Goal: Information Seeking & Learning: Learn about a topic

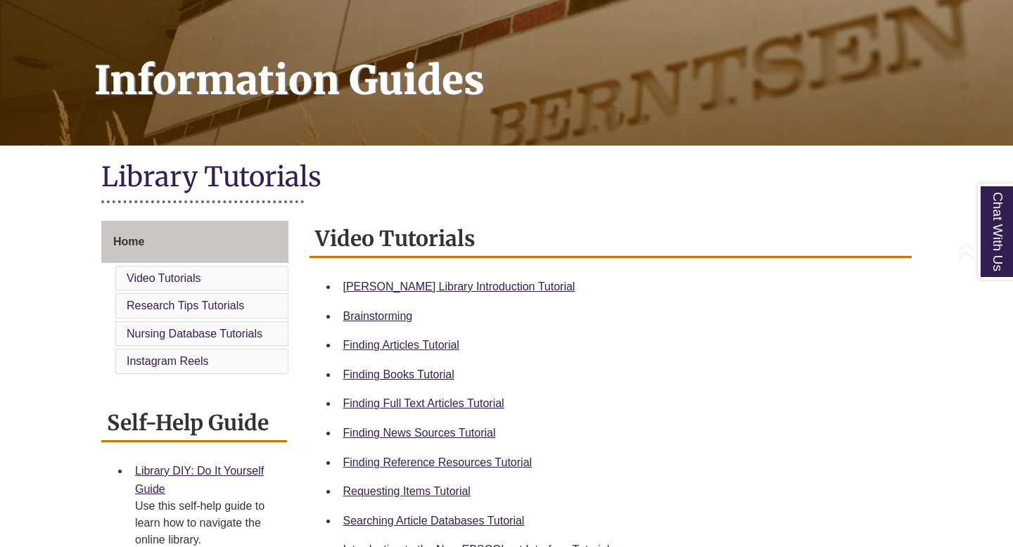
scroll to position [176, 0]
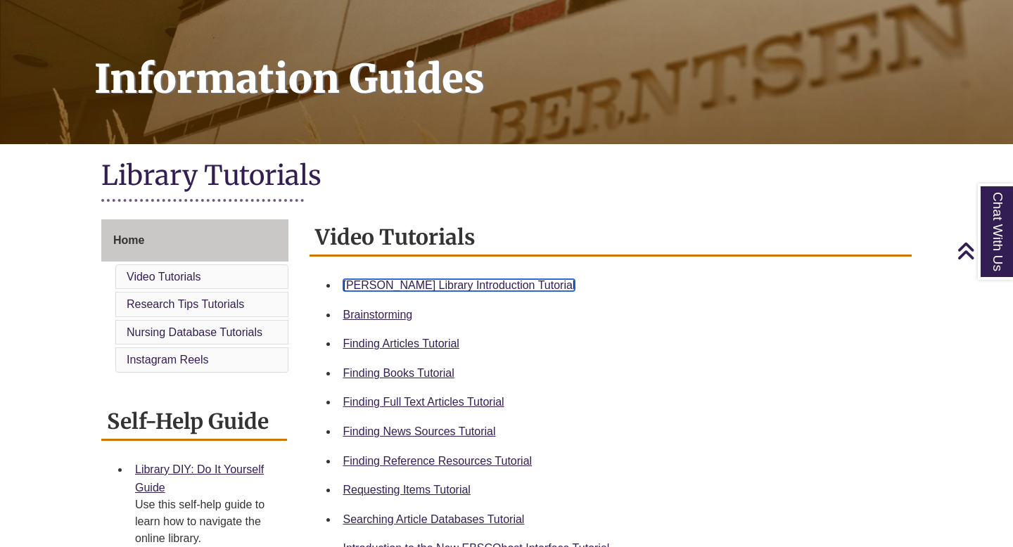
click at [441, 284] on link "Berntsen Library Introduction Tutorial" at bounding box center [459, 285] width 232 height 12
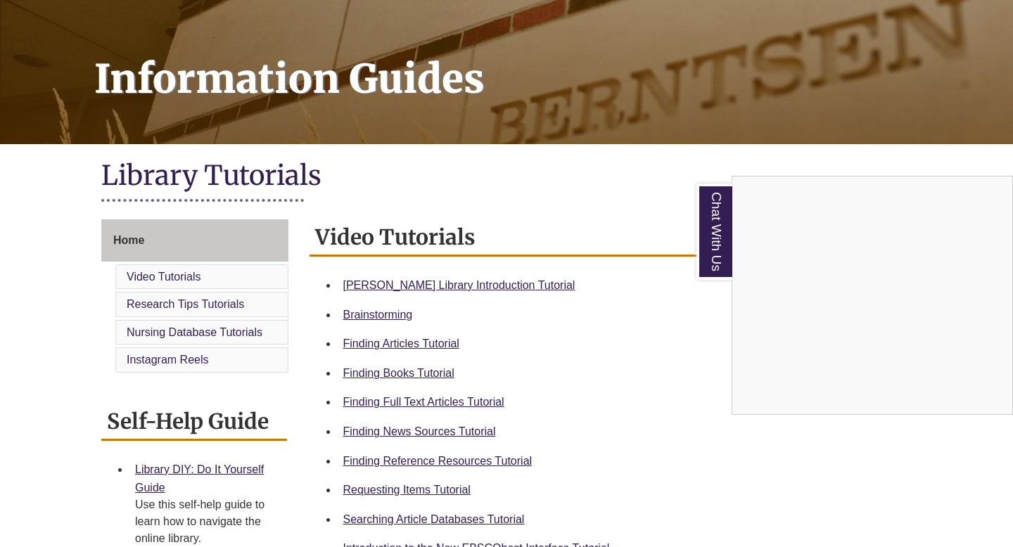
click at [182, 469] on div "Chat With Us" at bounding box center [506, 273] width 1013 height 547
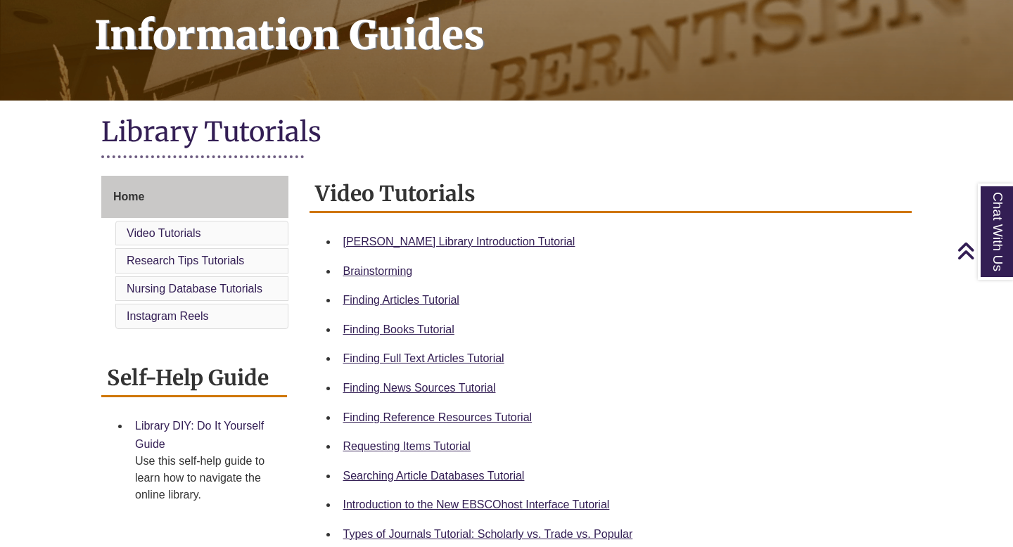
scroll to position [257, 0]
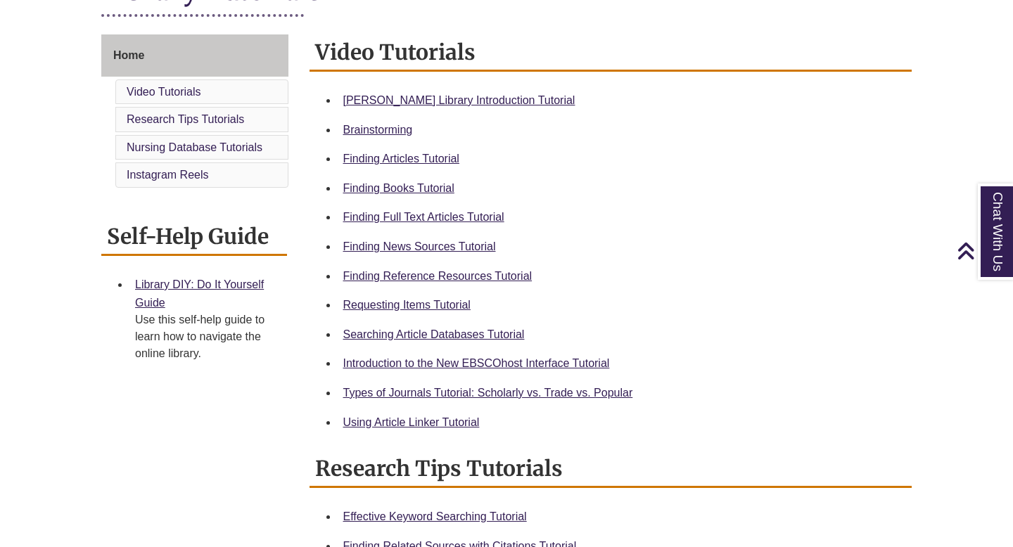
scroll to position [359, 0]
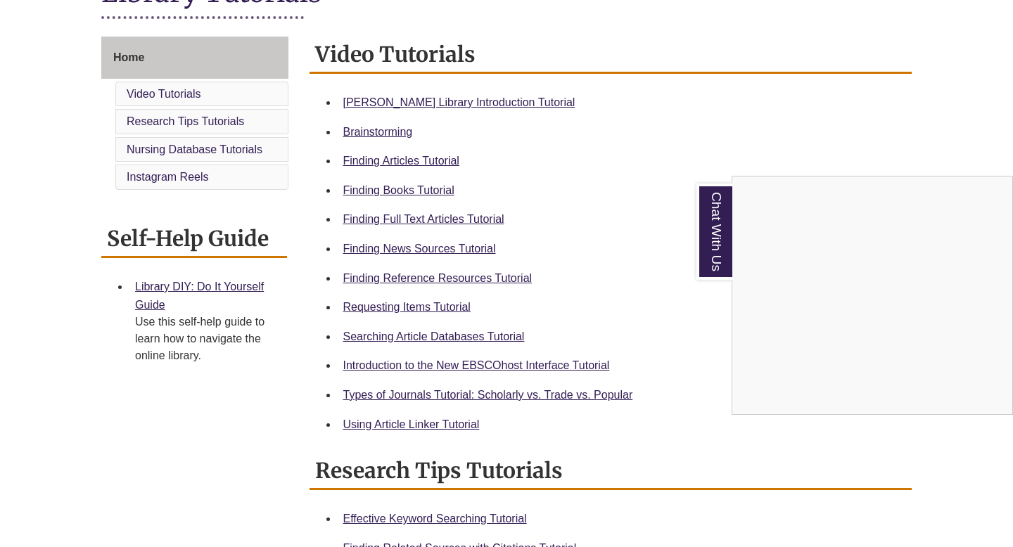
click at [469, 336] on div "Chat With Us" at bounding box center [506, 273] width 1013 height 547
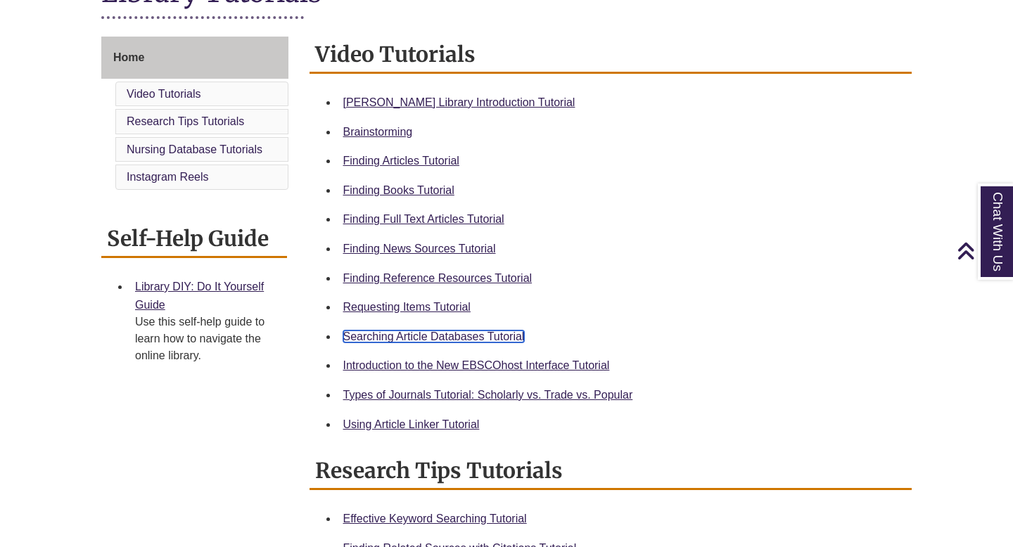
click at [460, 339] on link "Searching Article Databases Tutorial" at bounding box center [434, 337] width 182 height 12
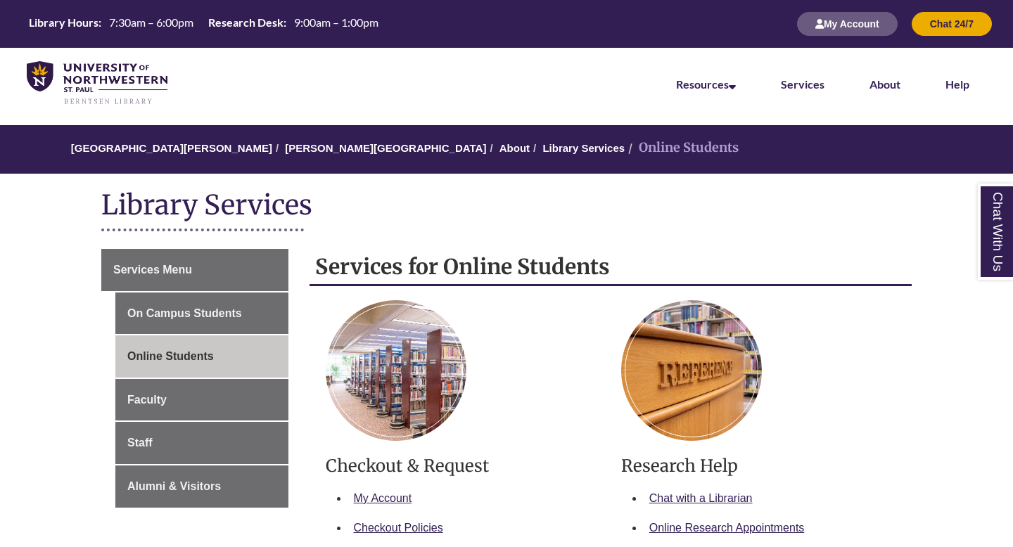
drag, startPoint x: 733, startPoint y: 246, endPoint x: 613, endPoint y: 284, distance: 125.5
click at [614, 284] on h2 "Services for Online Students" at bounding box center [611, 267] width 603 height 37
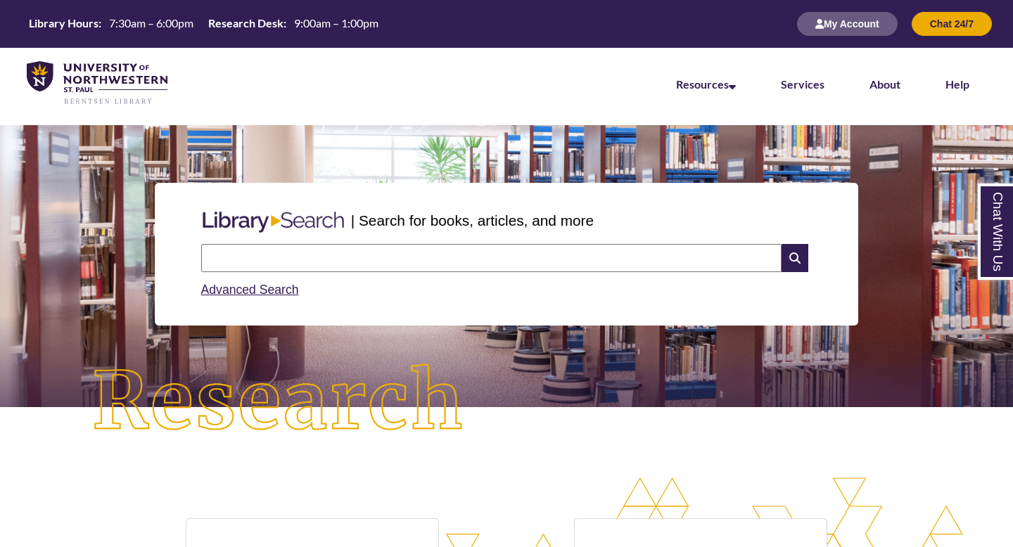
click at [410, 258] on input "text" at bounding box center [491, 258] width 581 height 28
click at [322, 273] on div "Advanced Search" at bounding box center [507, 285] width 612 height 27
click at [298, 257] on input "**********" at bounding box center [491, 258] width 581 height 28
type input "**********"
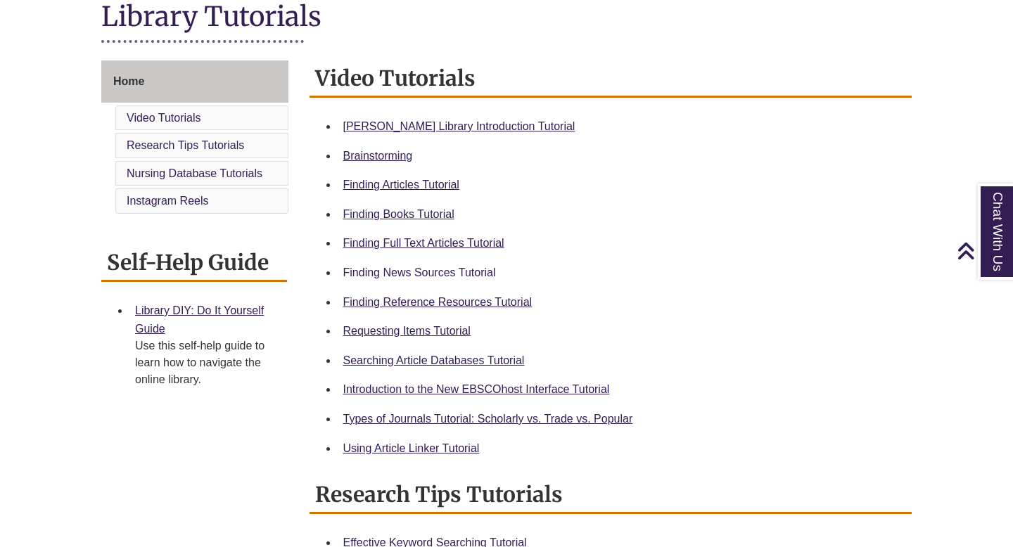
scroll to position [336, 0]
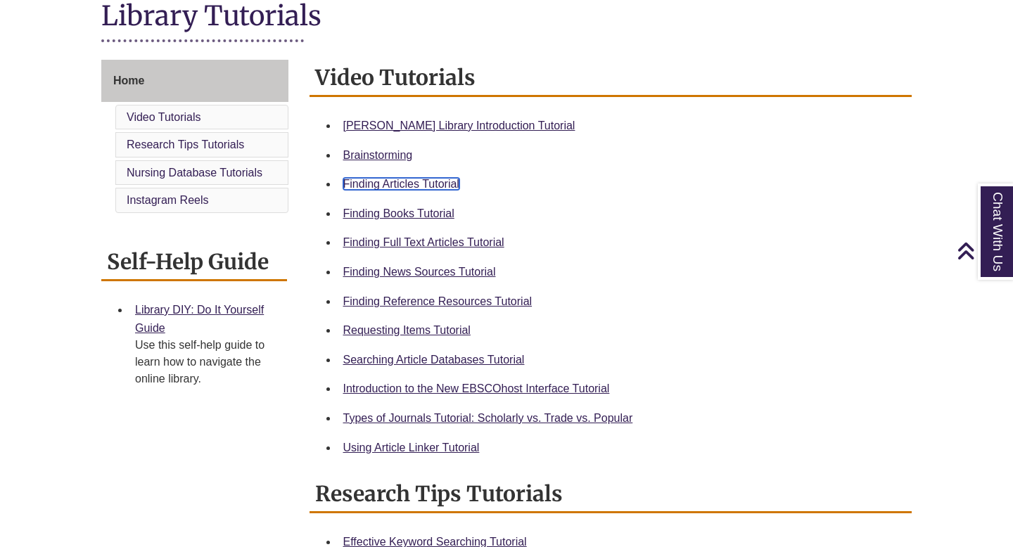
click at [424, 183] on link "Finding Articles Tutorial" at bounding box center [401, 184] width 116 height 12
